Goal: Task Accomplishment & Management: Manage account settings

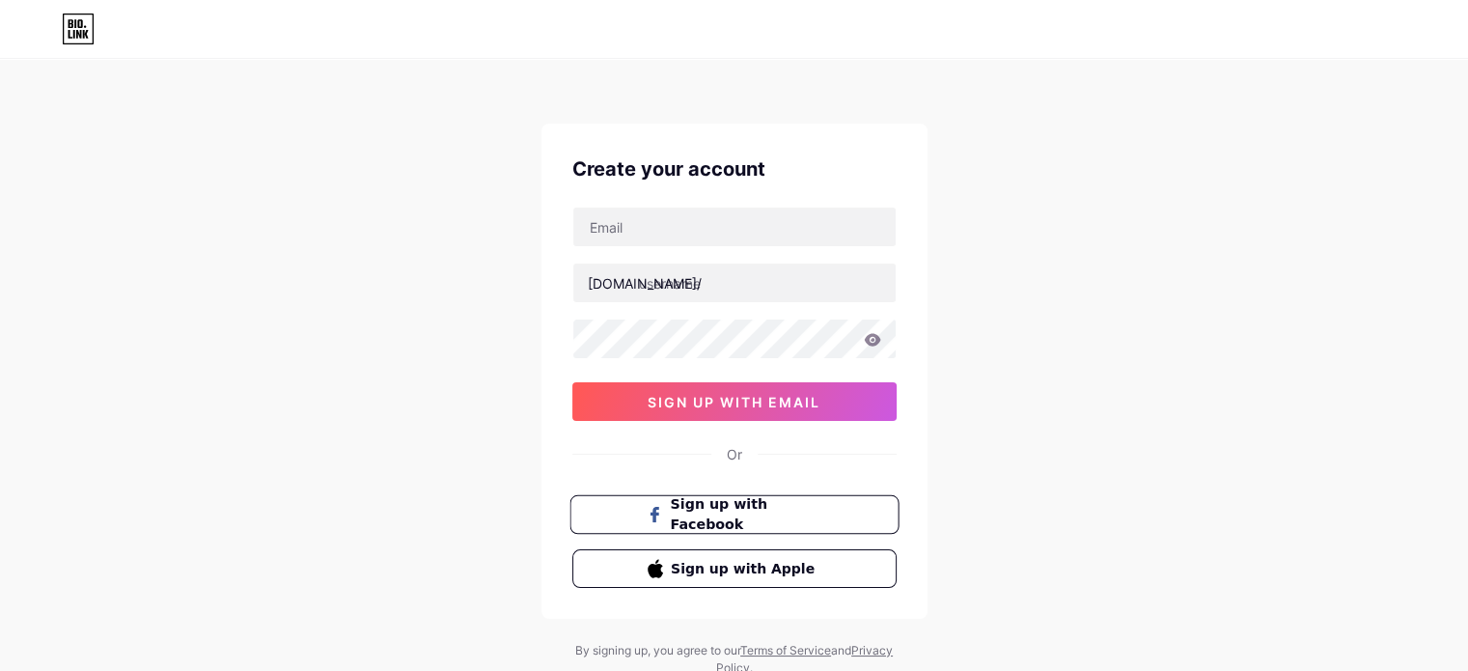
click at [699, 509] on span "Sign up with Facebook" at bounding box center [746, 515] width 152 height 42
click at [826, 402] on button "sign up with email" at bounding box center [735, 401] width 324 height 39
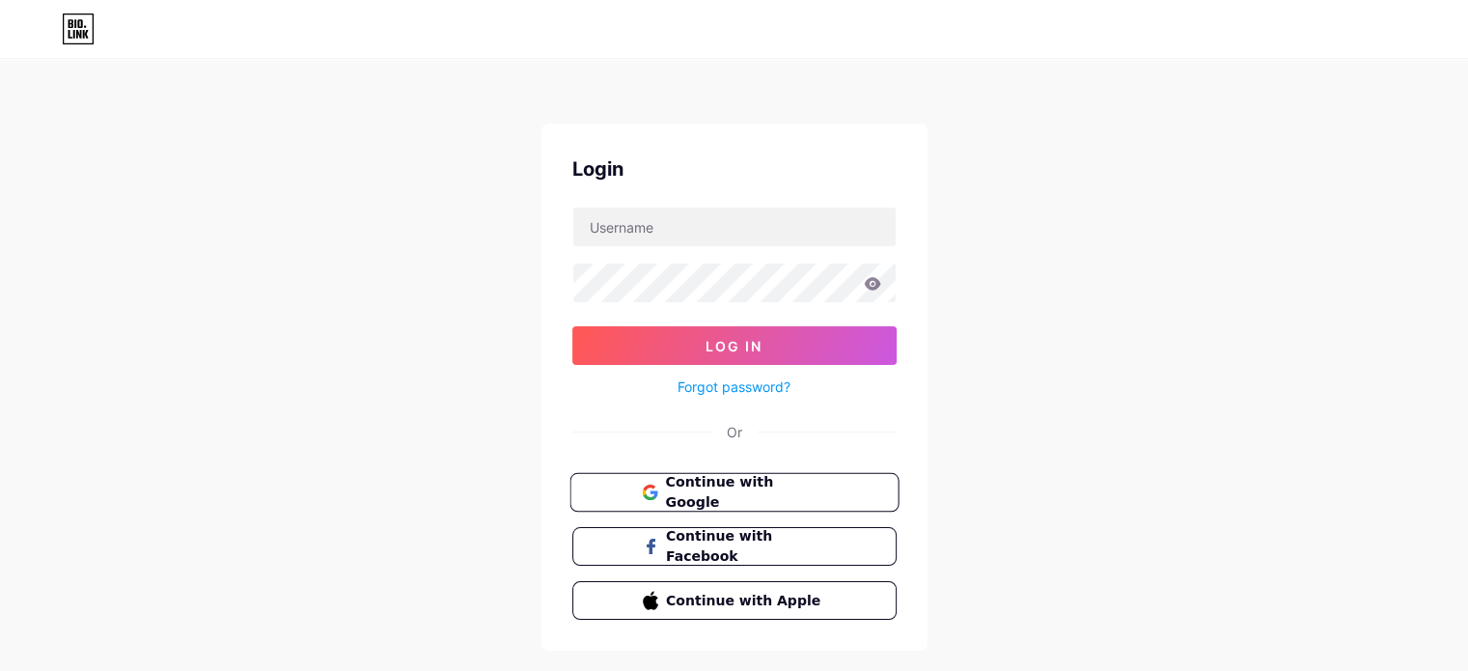
click at [808, 489] on span "Continue with Google" at bounding box center [745, 493] width 161 height 42
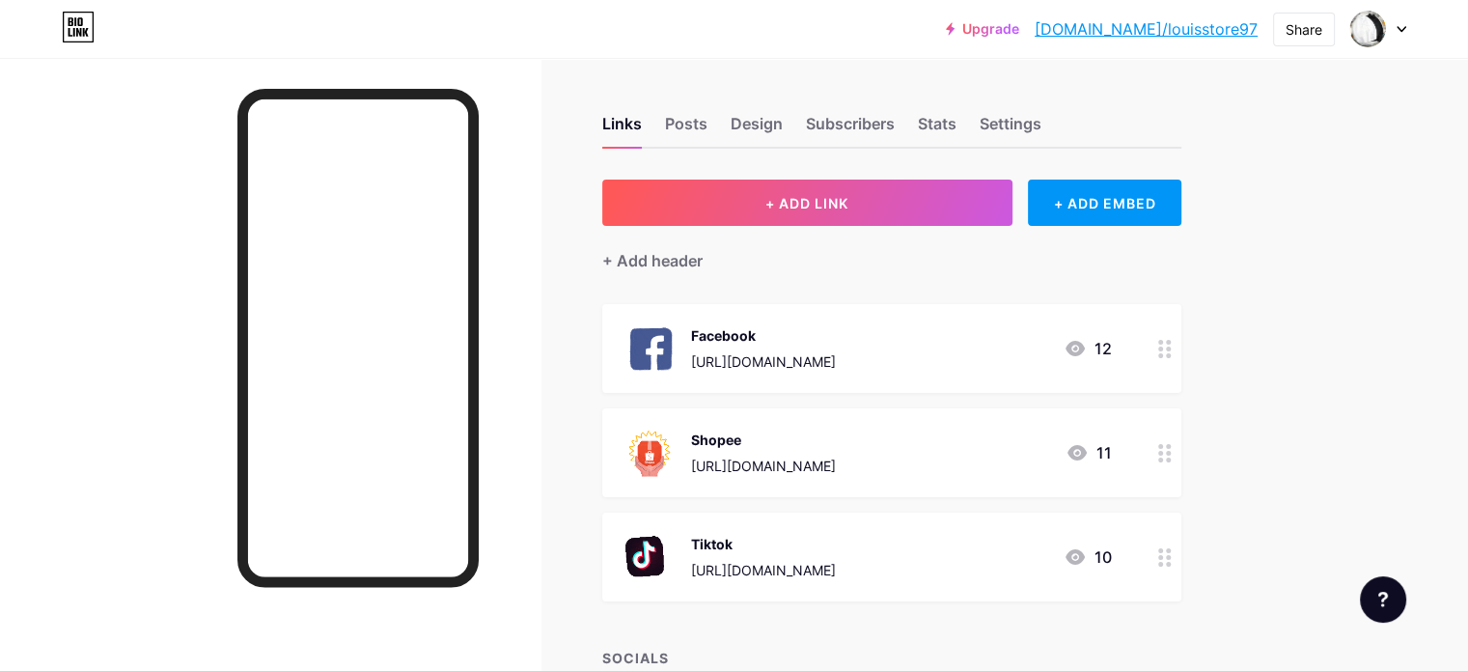
click at [1228, 38] on link "bio.link/louisstore97" at bounding box center [1146, 28] width 223 height 23
